Goal: Go to known website: Access a specific website the user already knows

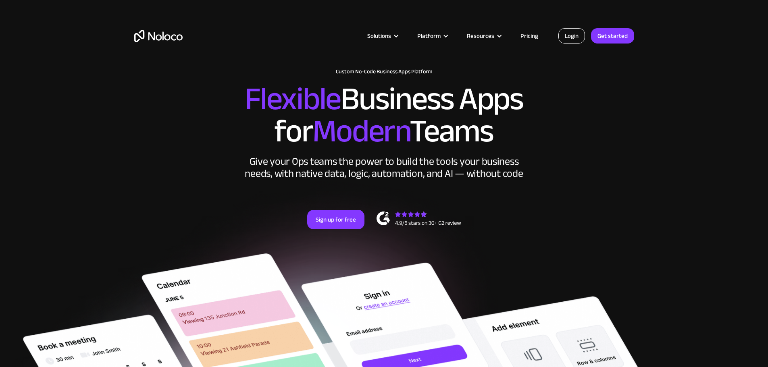
click at [572, 41] on link "Login" at bounding box center [571, 35] width 27 height 15
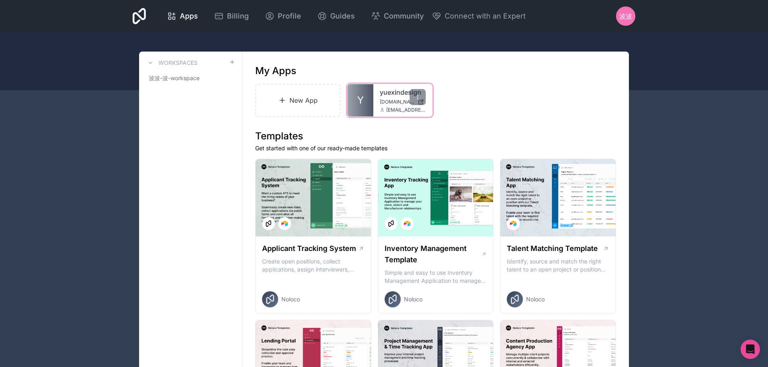
click at [387, 96] on link "yuexindesign" at bounding box center [403, 92] width 46 height 10
